Goal: Task Accomplishment & Management: Manage account settings

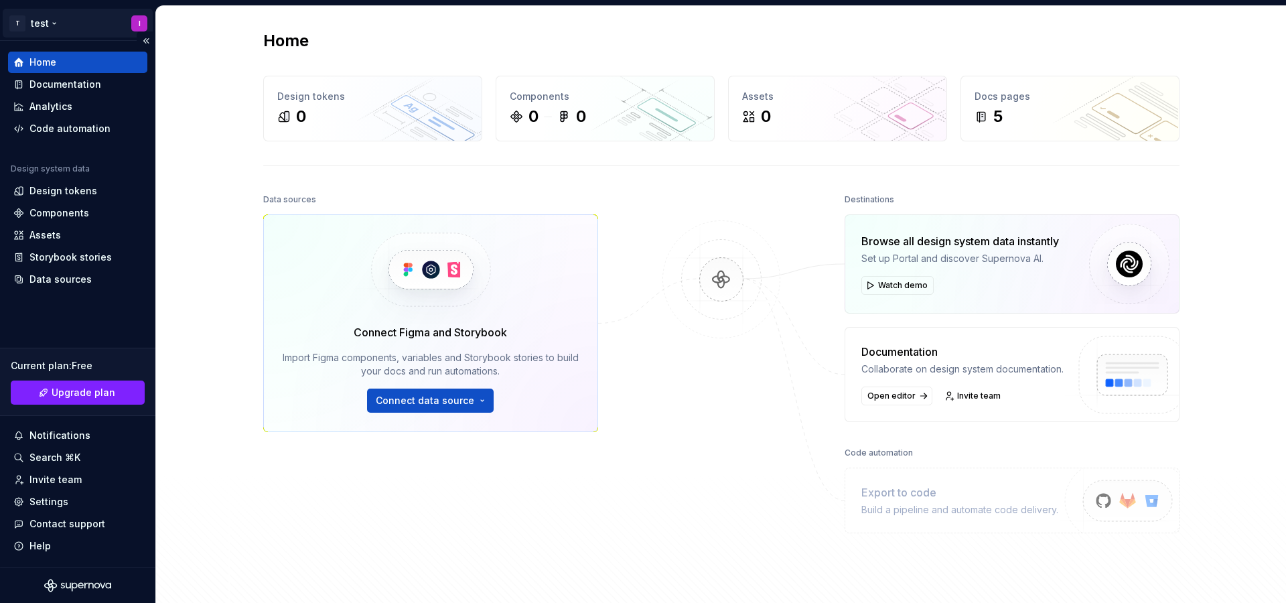
click at [45, 25] on html "T test I Home Documentation Analytics Code automation Design system data Design…" at bounding box center [643, 301] width 1286 height 603
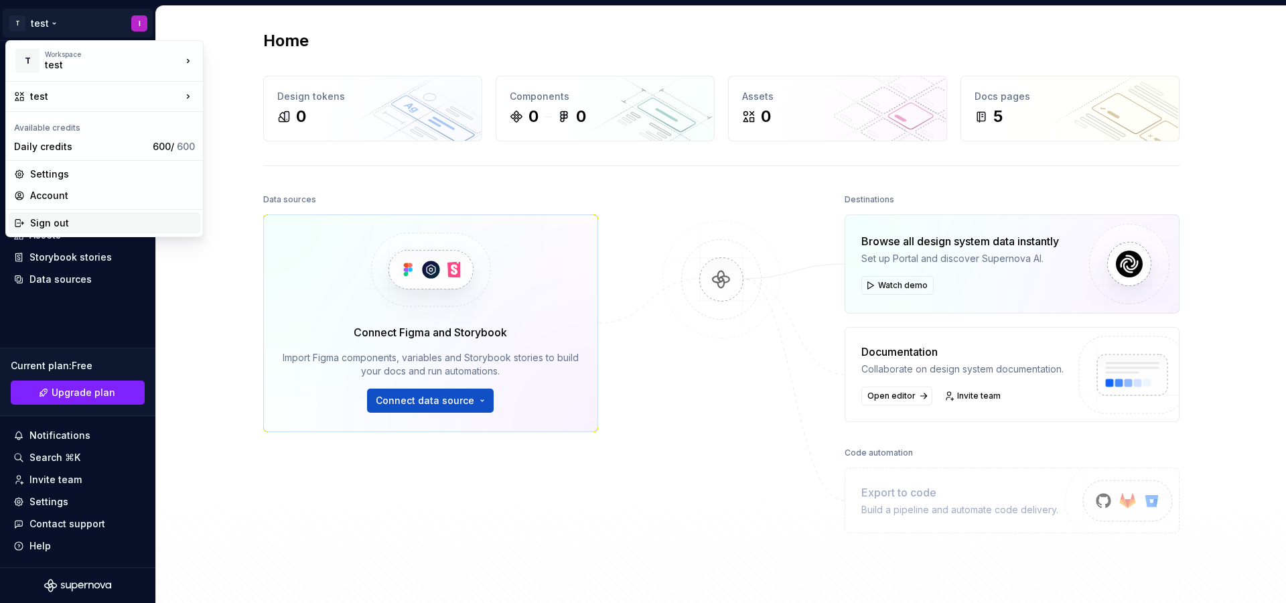
click at [43, 222] on div "Sign out" at bounding box center [112, 222] width 165 height 13
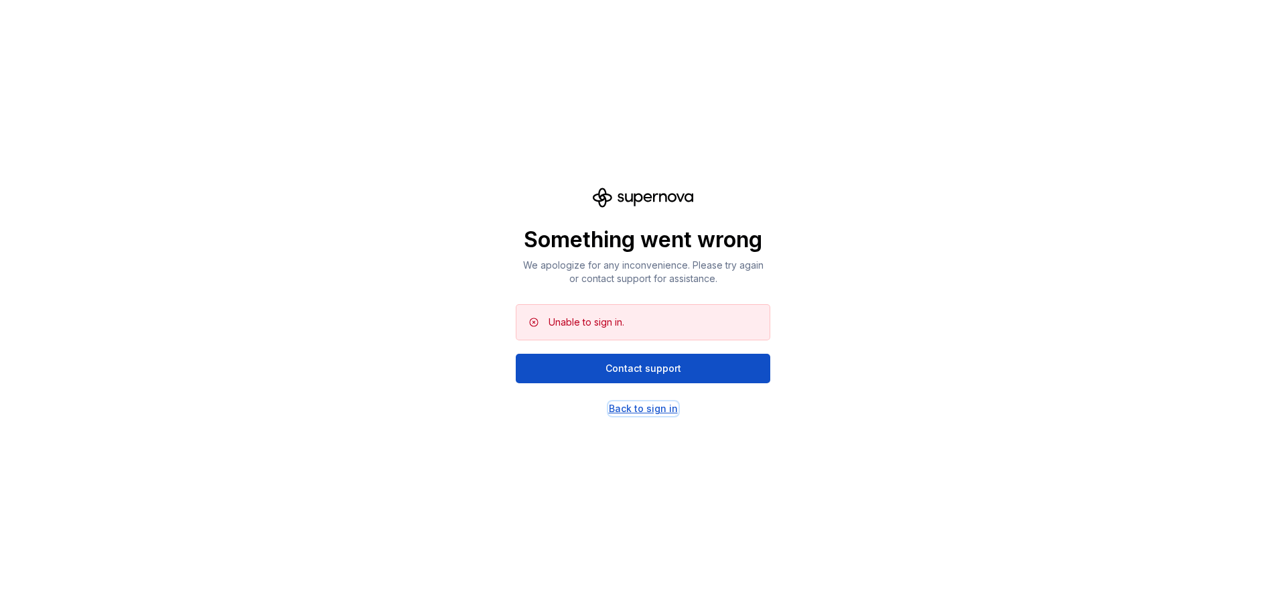
click at [622, 404] on div "Back to sign in" at bounding box center [643, 408] width 69 height 13
